Goal: Task Accomplishment & Management: Use online tool/utility

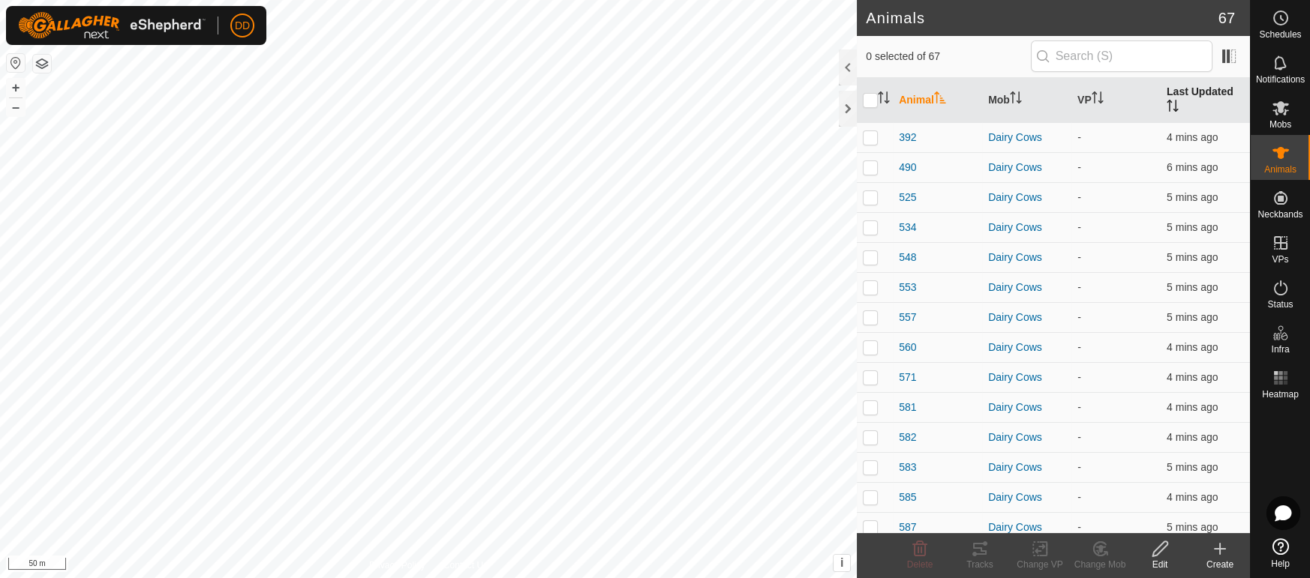
click at [1217, 88] on th "Last Updated" at bounding box center [1205, 100] width 89 height 45
click at [1282, 113] on icon at bounding box center [1280, 108] width 17 height 14
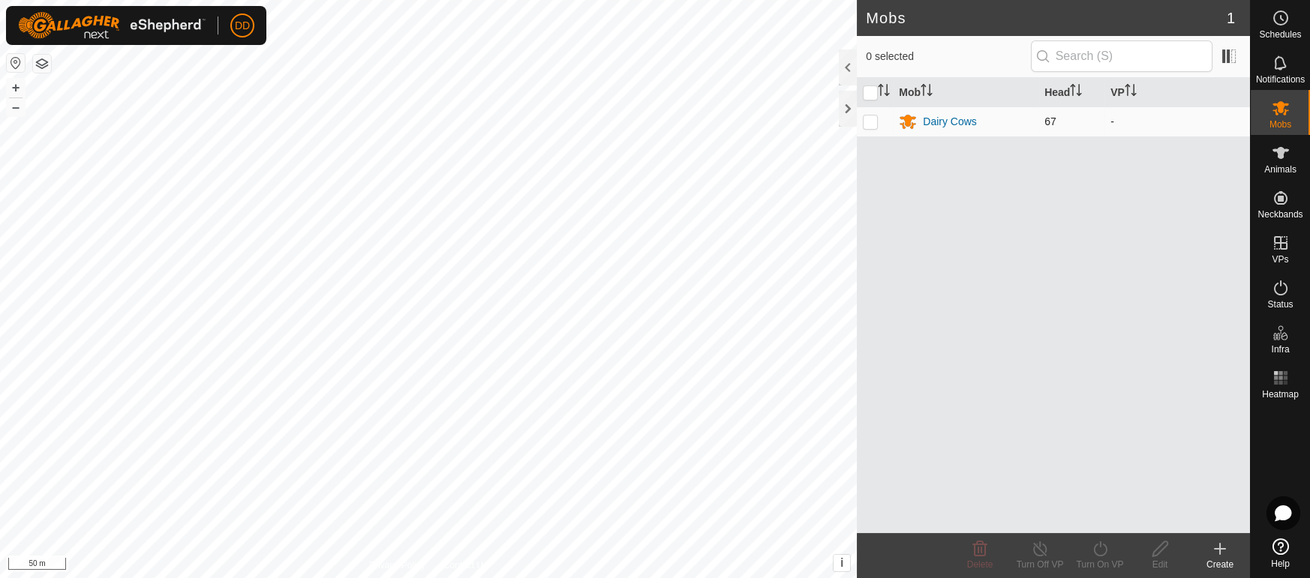
click at [880, 128] on td at bounding box center [875, 122] width 36 height 30
checkbox input "true"
click at [1102, 569] on div "Turn On VP" at bounding box center [1100, 565] width 60 height 14
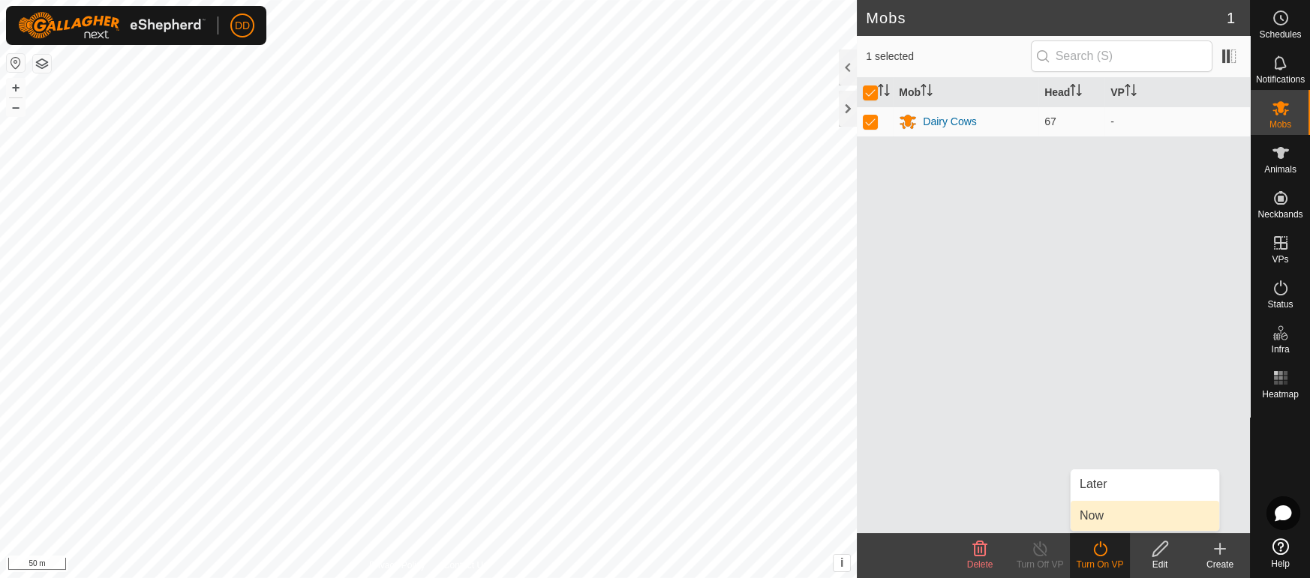
click at [1097, 515] on link "Now" at bounding box center [1145, 516] width 149 height 30
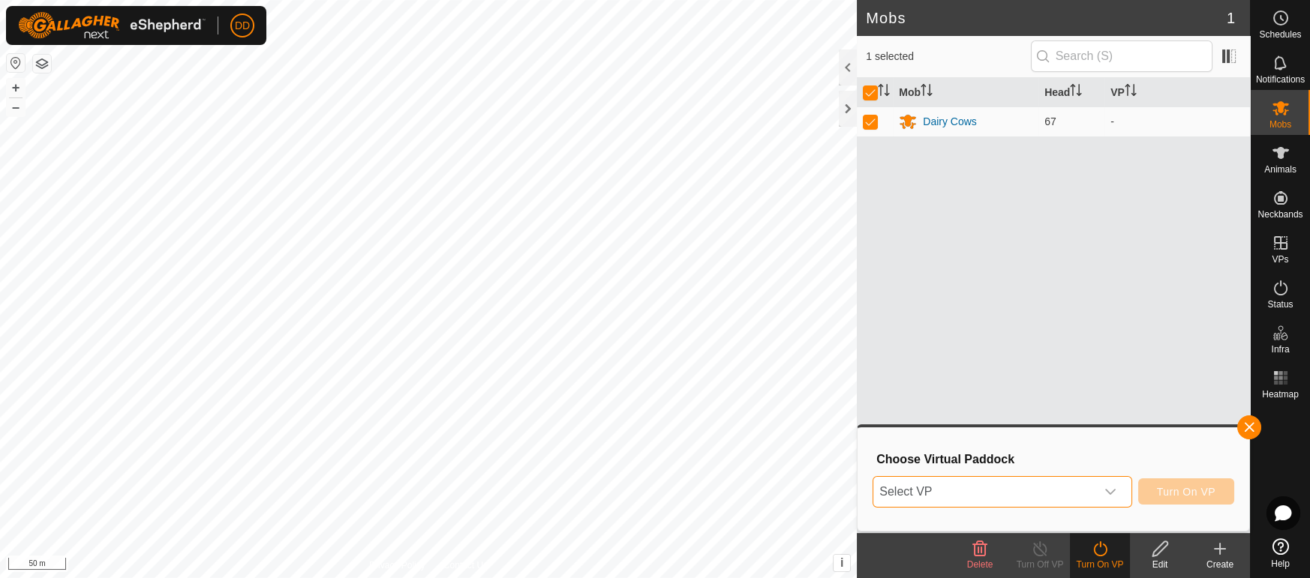
click at [1017, 498] on span "Select VP" at bounding box center [983, 492] width 221 height 30
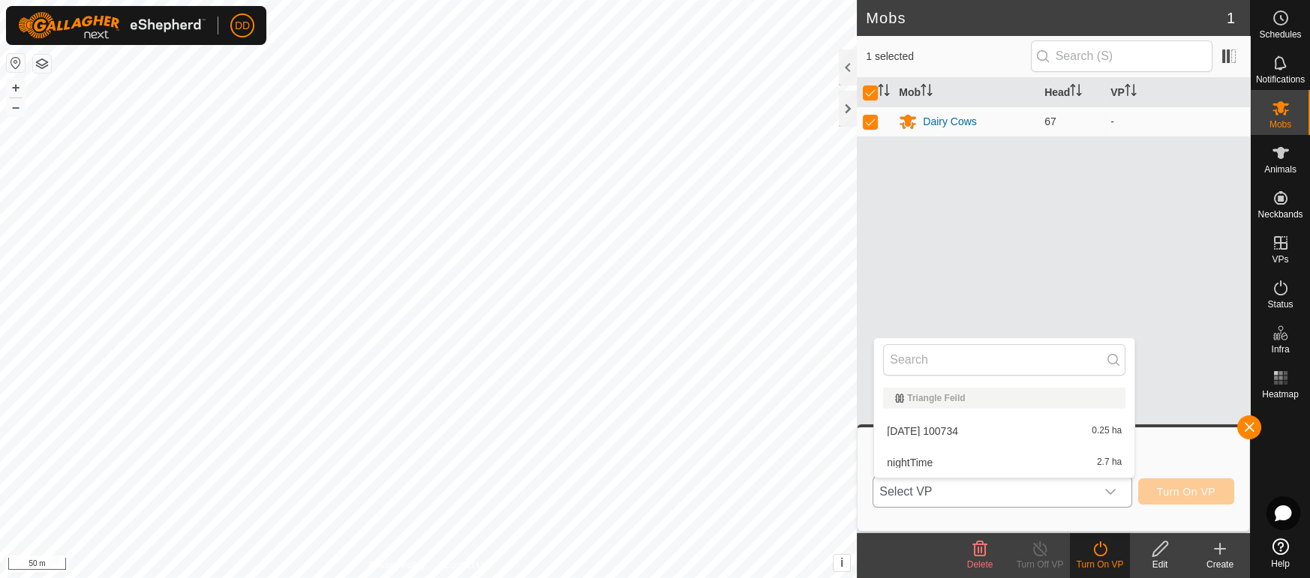
click at [1026, 430] on li "[DATE] 100734 0.25 ha" at bounding box center [1004, 431] width 260 height 30
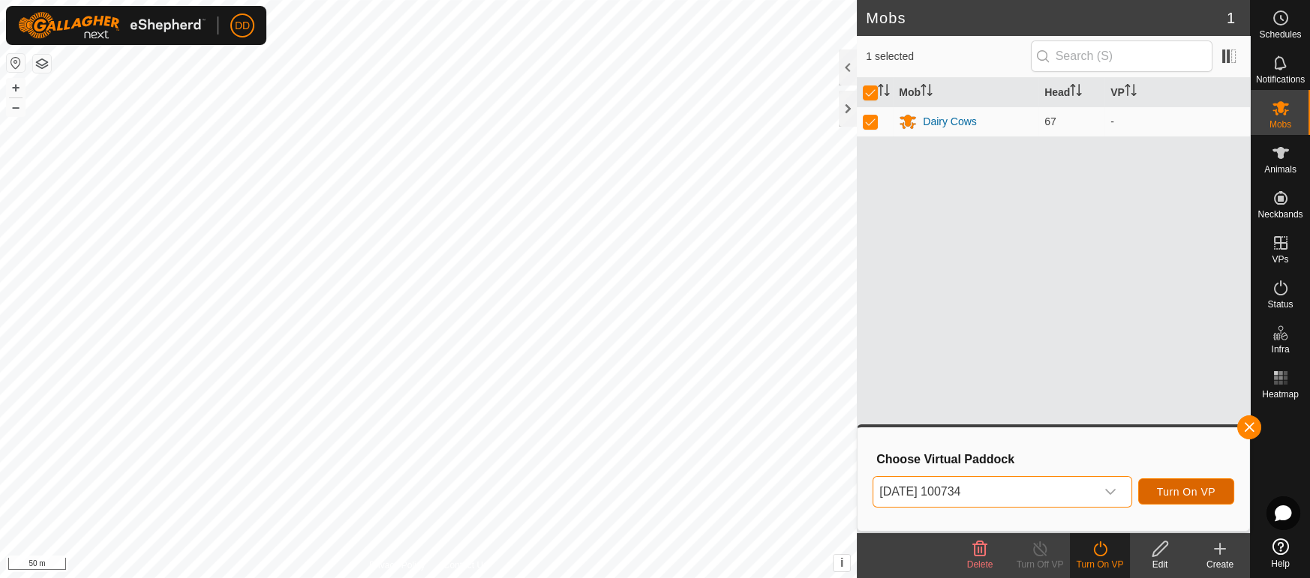
click at [1162, 494] on span "Turn On VP" at bounding box center [1186, 492] width 59 height 12
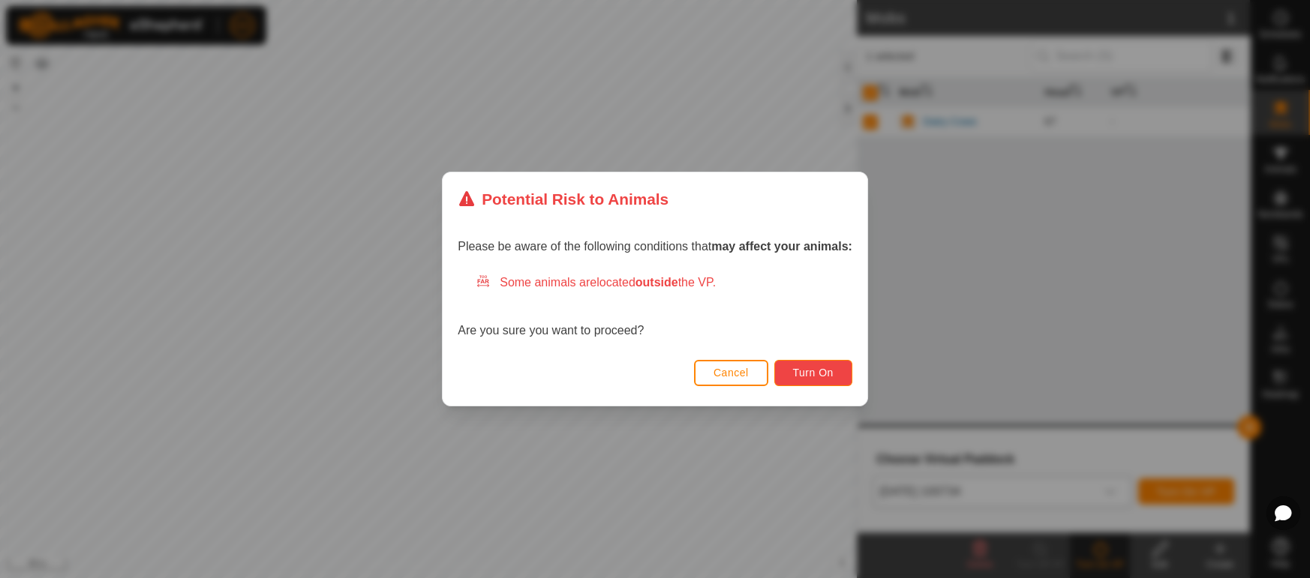
click at [809, 370] on span "Turn On" at bounding box center [813, 373] width 41 height 12
